Goal: Information Seeking & Learning: Learn about a topic

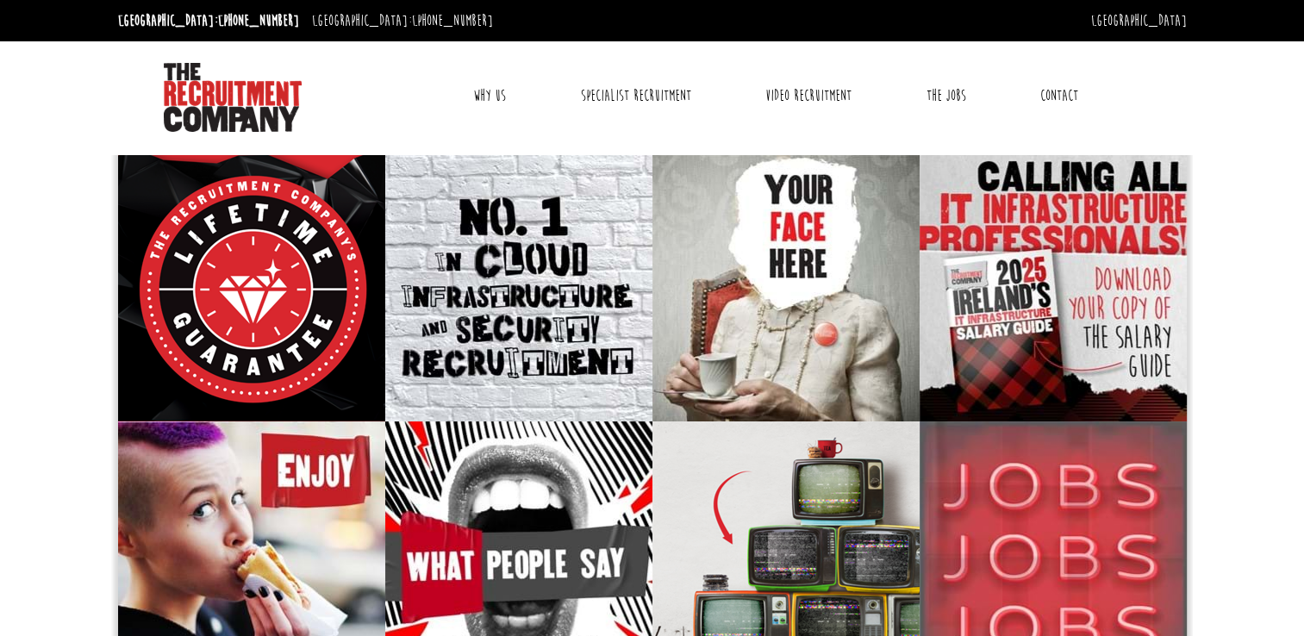
click at [493, 96] on link "Why Us" at bounding box center [489, 95] width 59 height 43
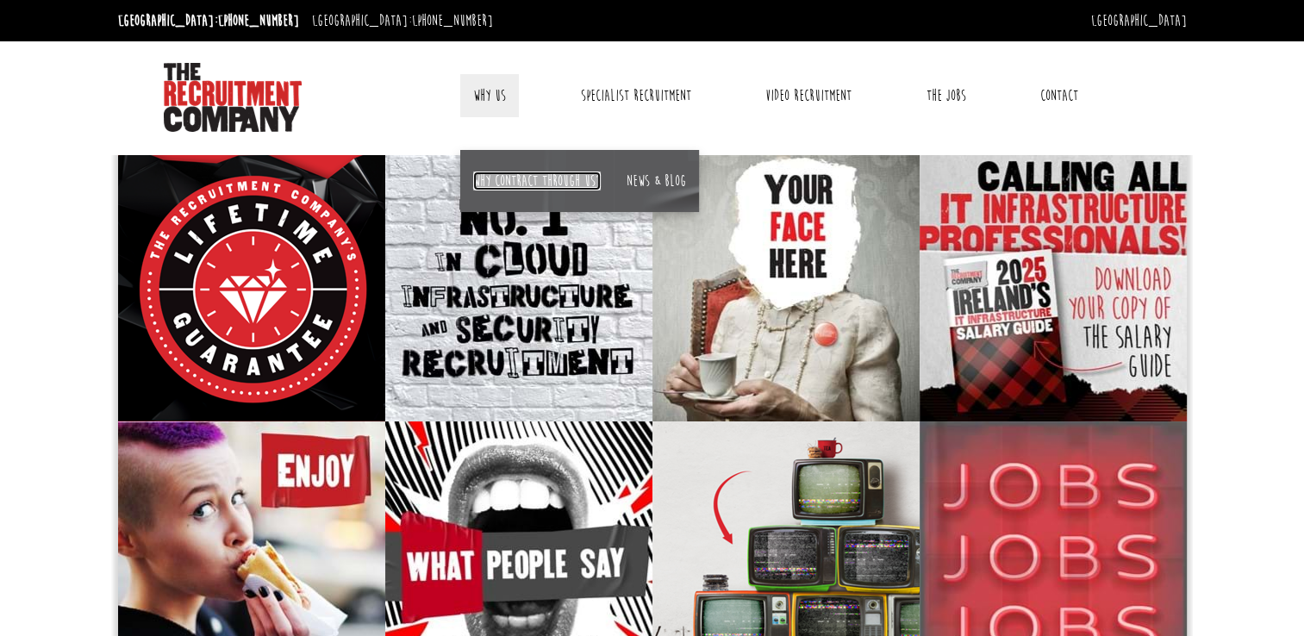
click at [501, 172] on link "Why contract through us?" at bounding box center [537, 181] width 128 height 19
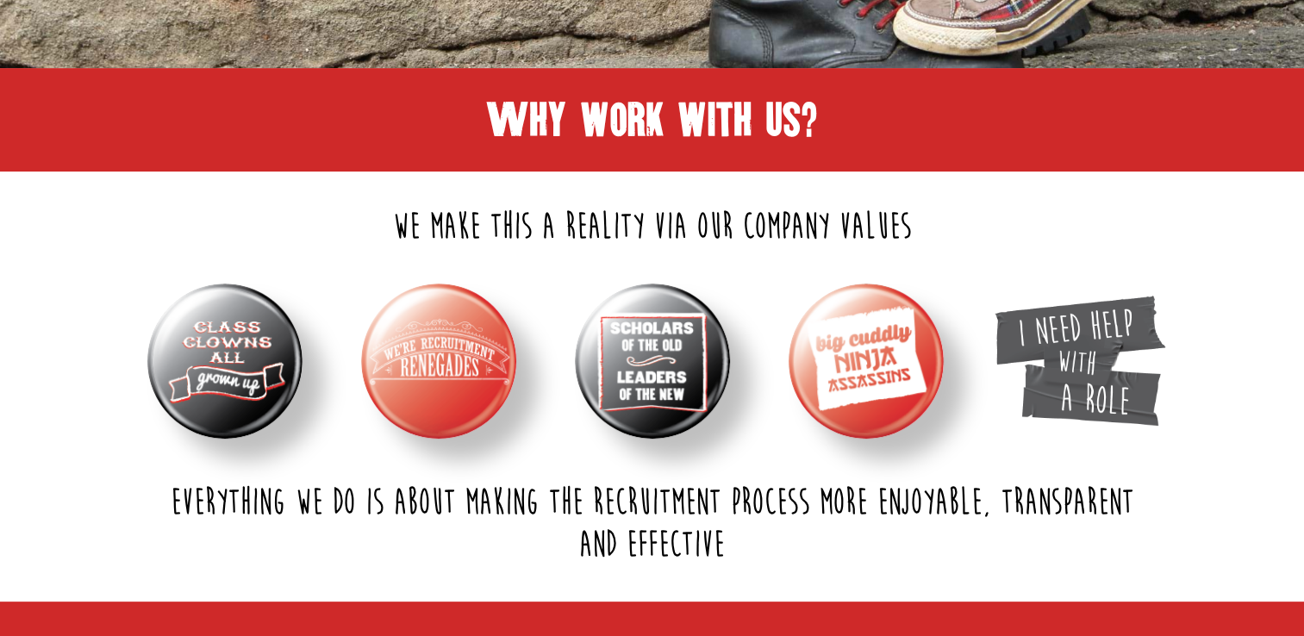
scroll to position [438, 0]
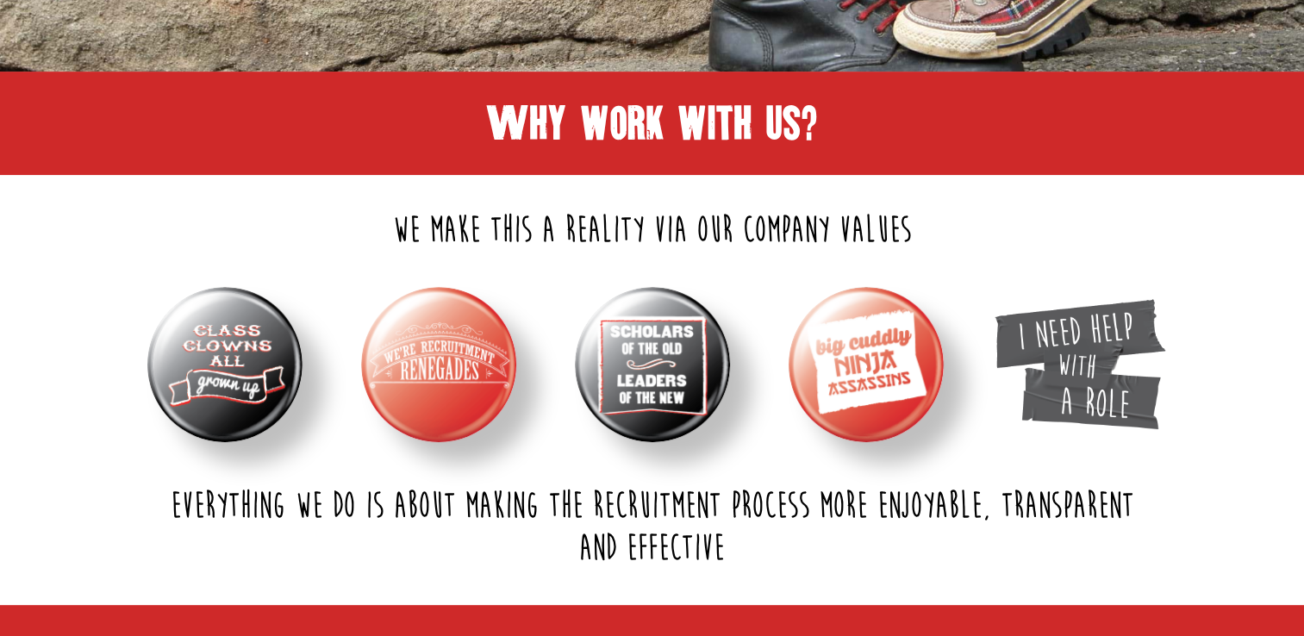
click at [259, 339] on img at bounding box center [224, 364] width 155 height 155
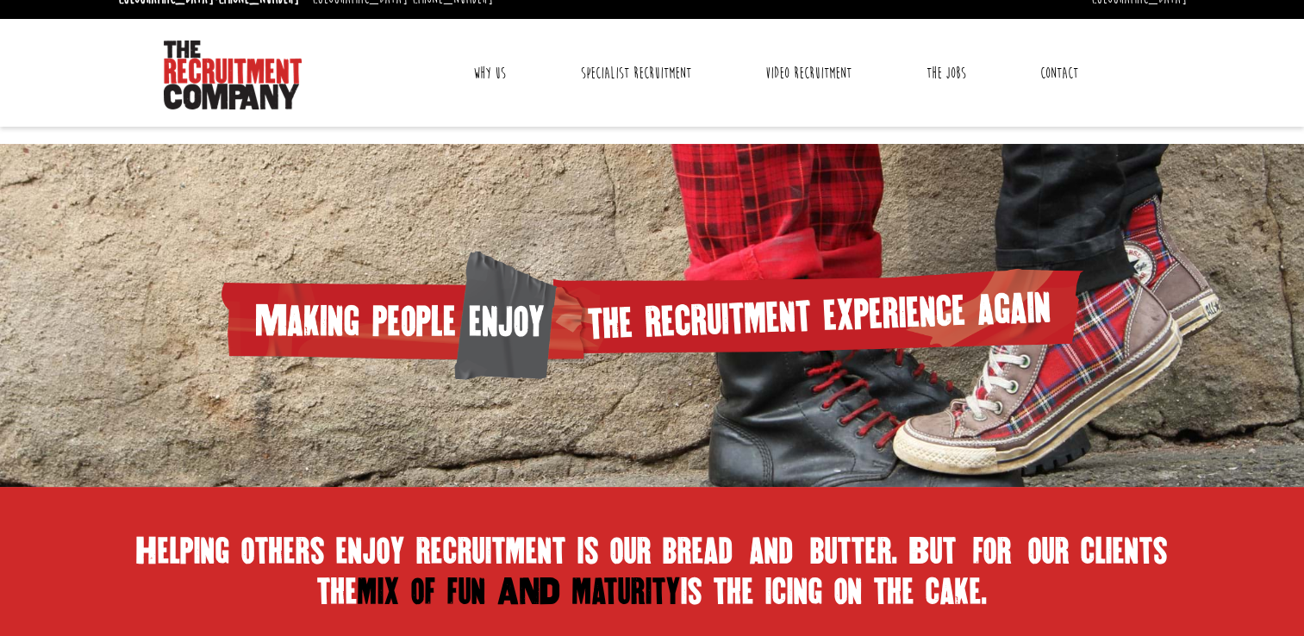
scroll to position [0, 0]
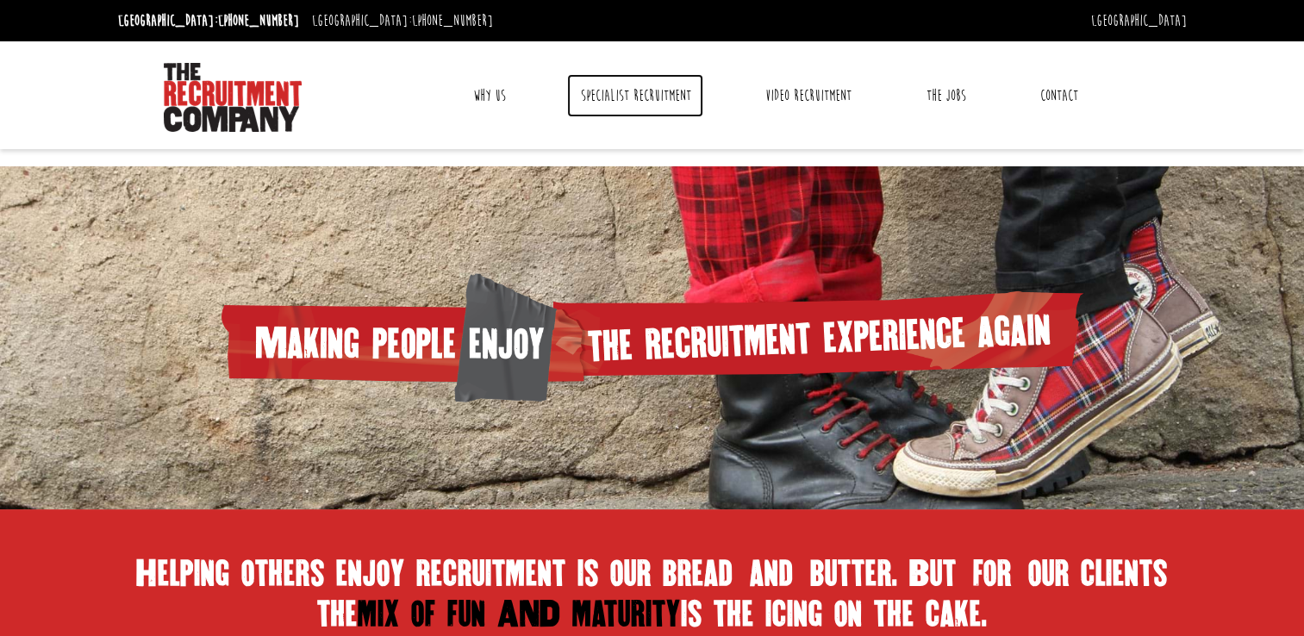
click at [641, 96] on link "Specialist Recruitment" at bounding box center [635, 95] width 136 height 43
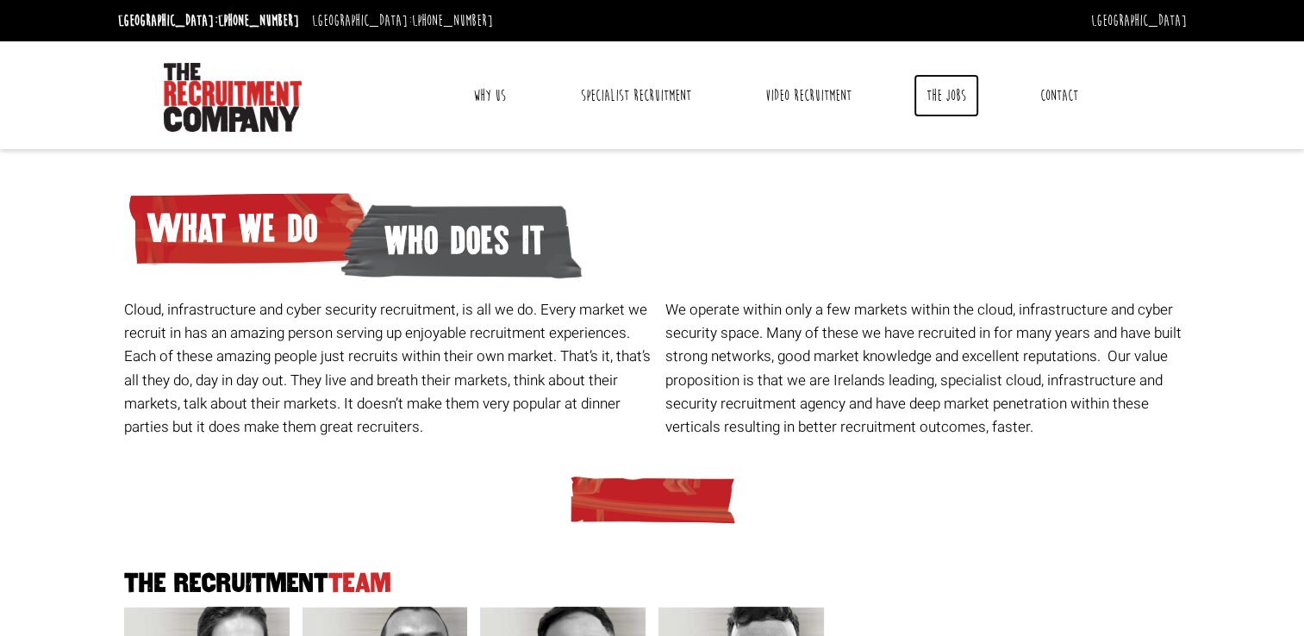
click at [953, 95] on link "The Jobs" at bounding box center [947, 95] width 66 height 43
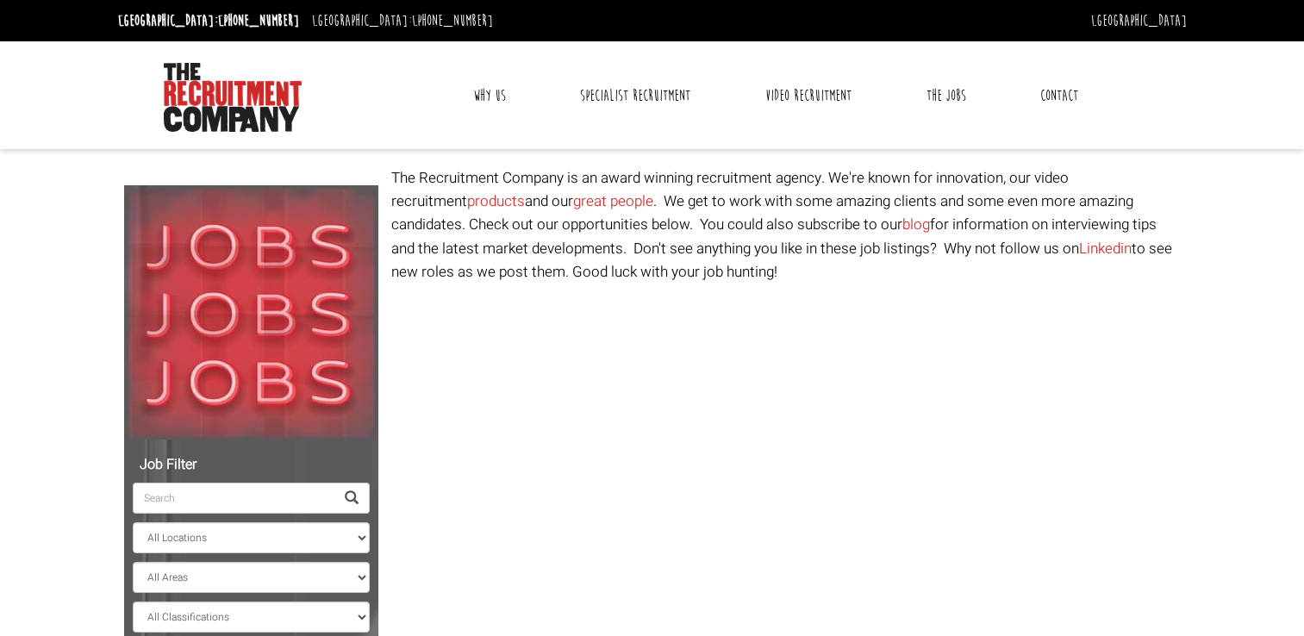
select select "Ireland"
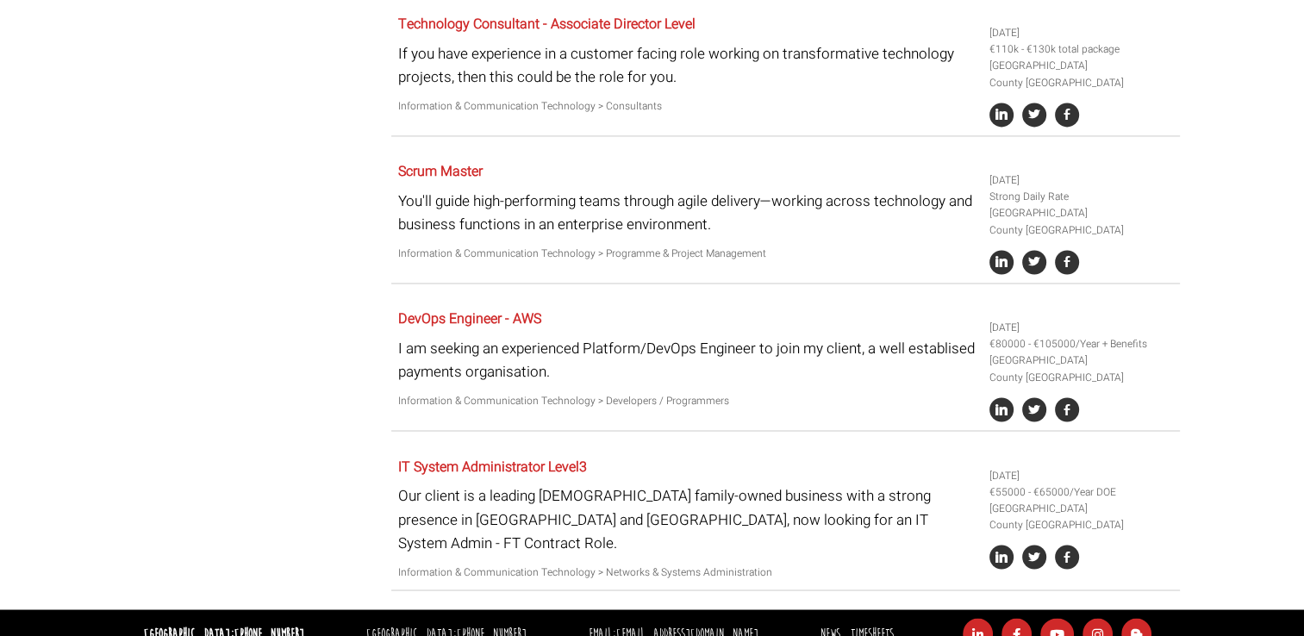
scroll to position [2862, 0]
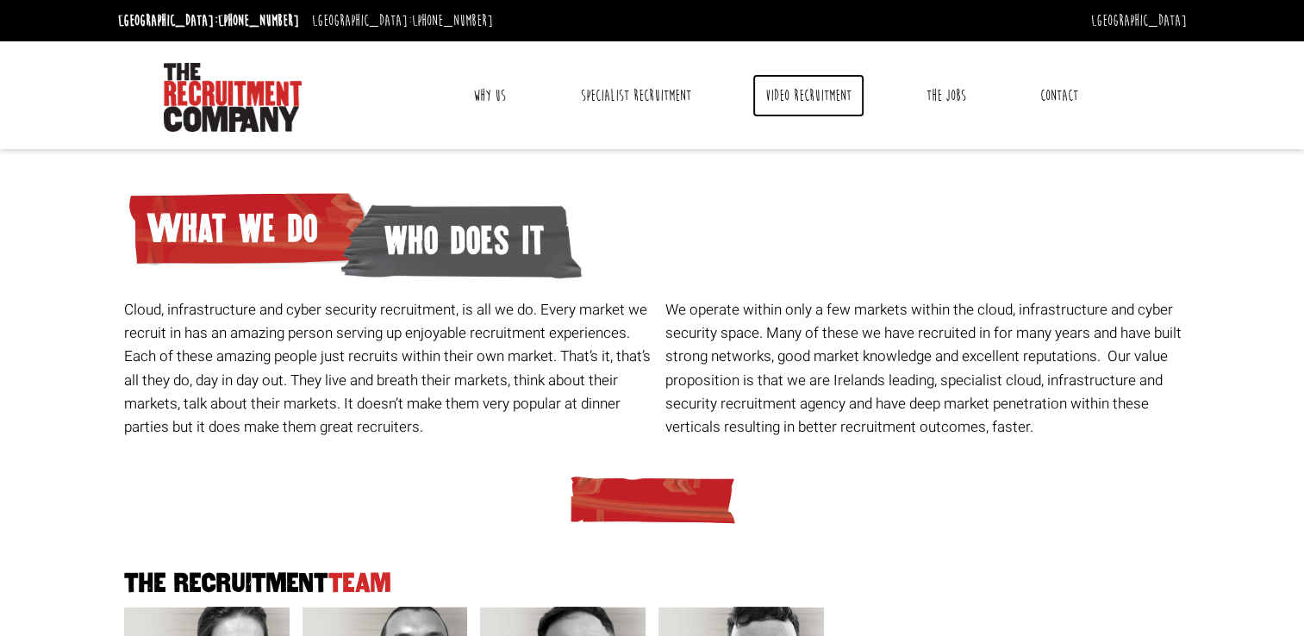
click at [818, 94] on link "Video Recruitment" at bounding box center [809, 95] width 112 height 43
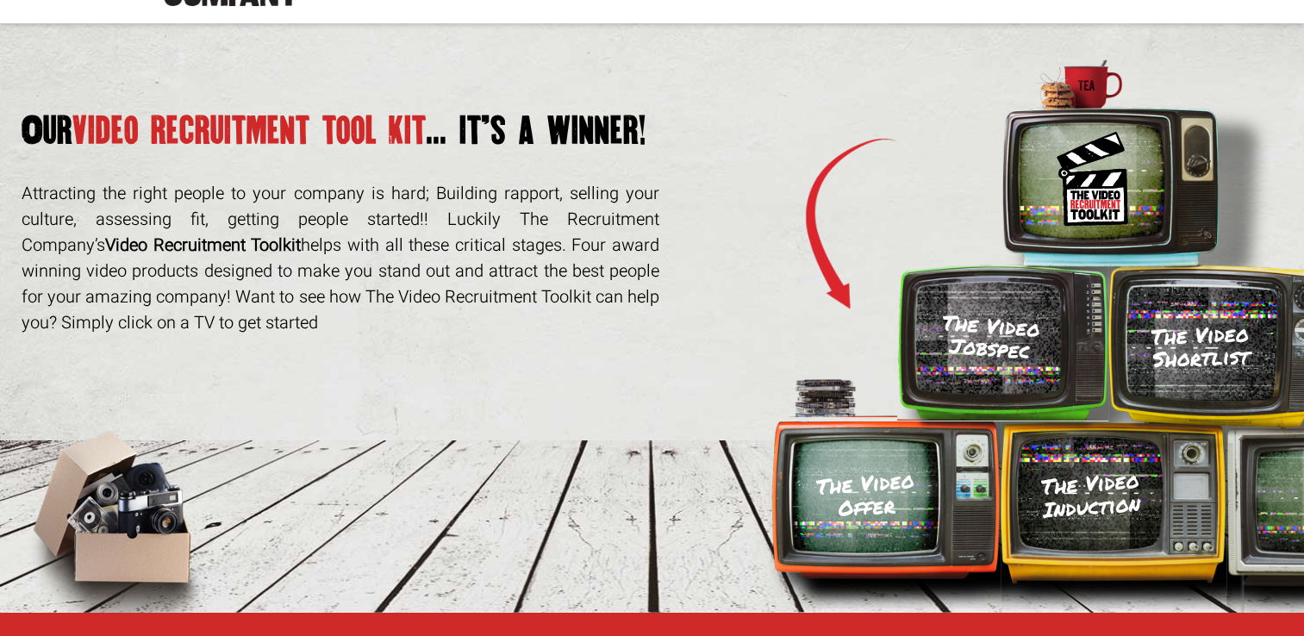
scroll to position [128, 0]
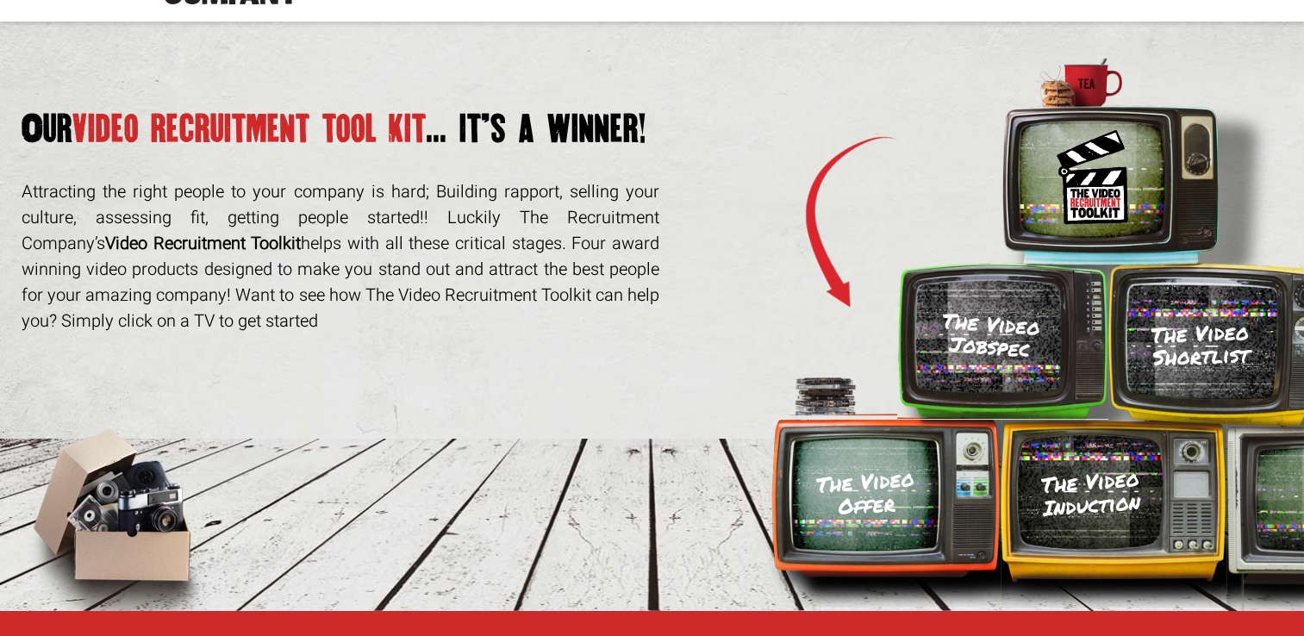
click at [1083, 189] on img at bounding box center [1092, 176] width 81 height 103
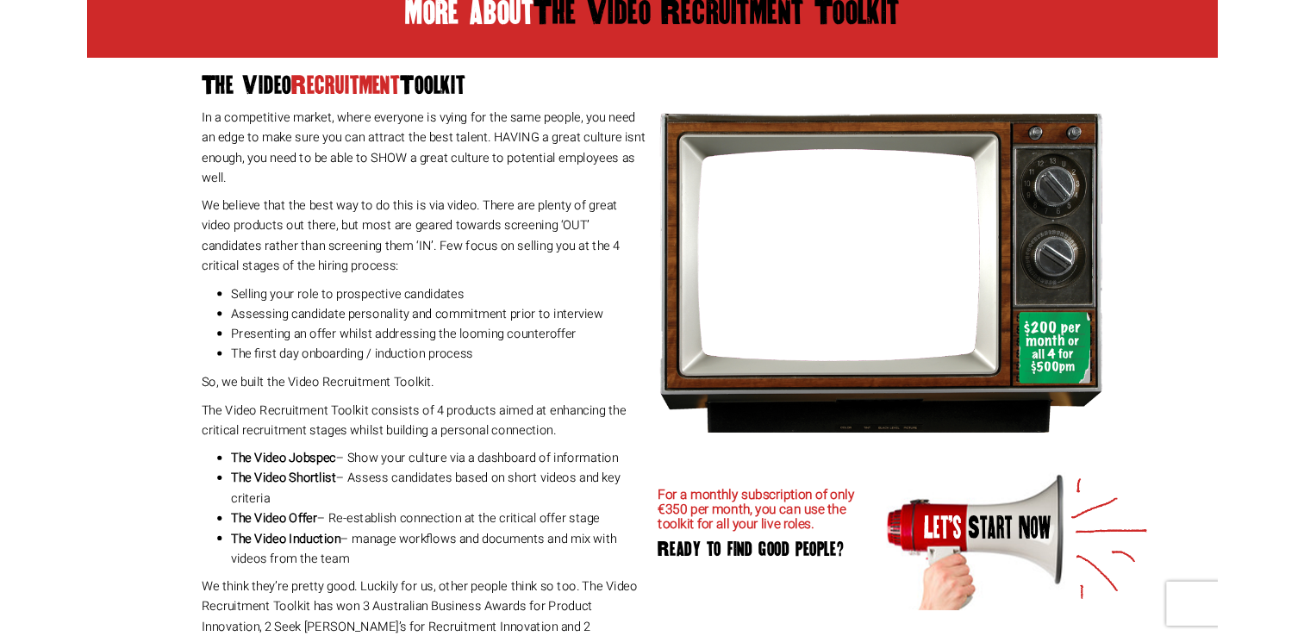
scroll to position [784, 0]
